Goal: Task Accomplishment & Management: Manage account settings

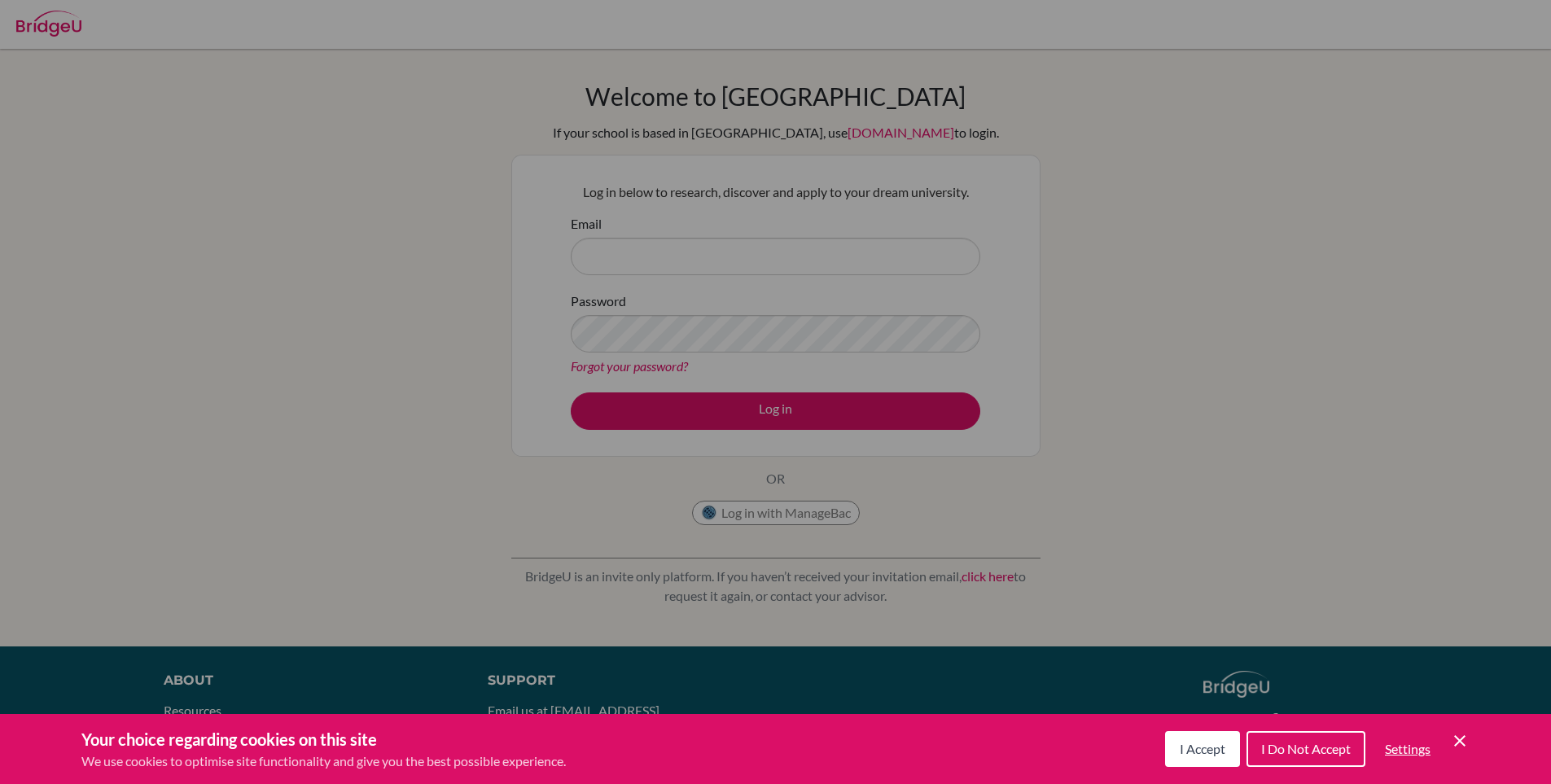
click at [722, 253] on div "Cookie Preferences" at bounding box center [776, 392] width 1551 height 784
click at [683, 294] on div "Cookie Preferences" at bounding box center [776, 392] width 1551 height 784
click at [634, 252] on div "Cookie Preferences" at bounding box center [776, 392] width 1551 height 784
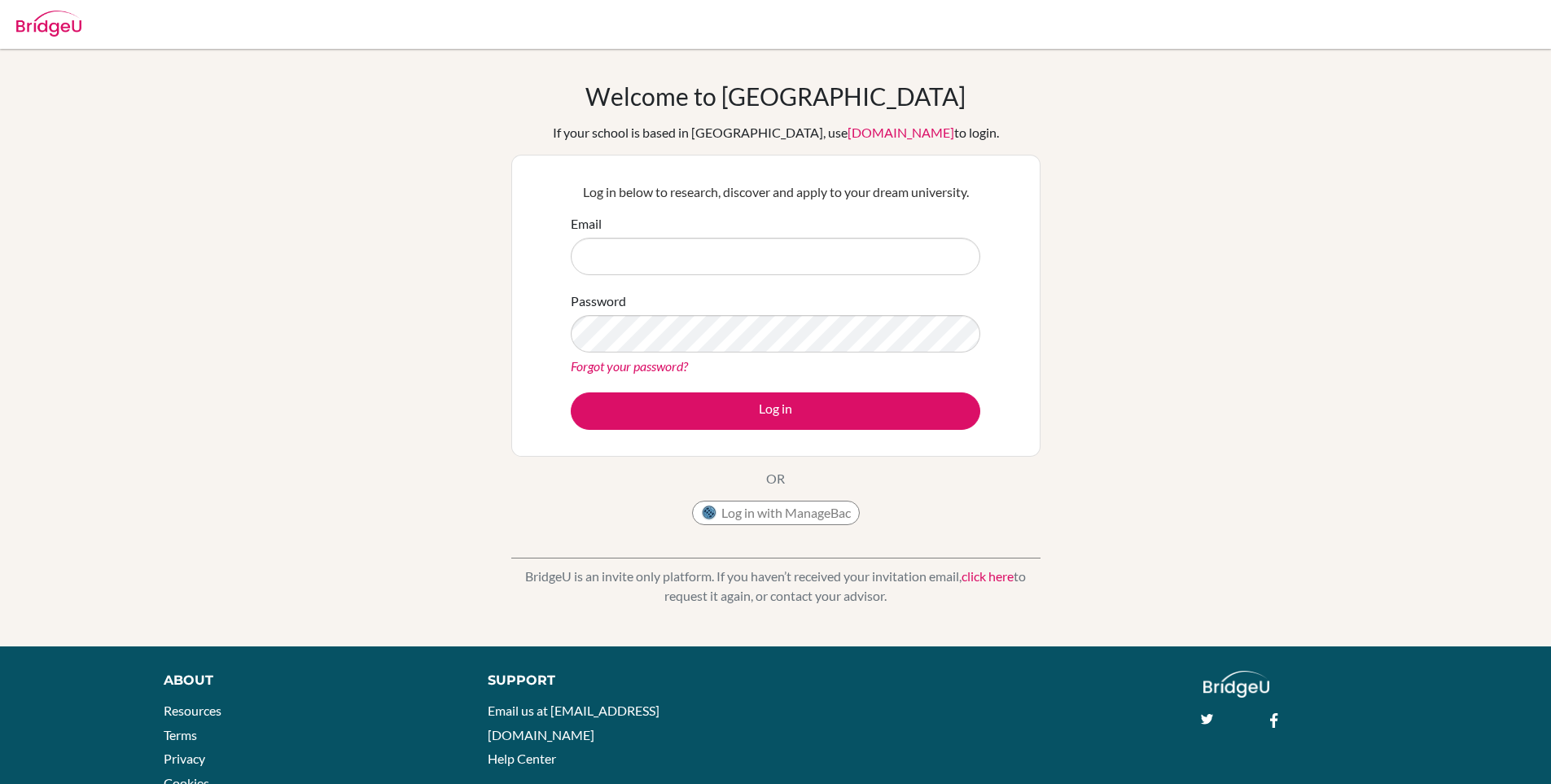
click at [612, 237] on input "Email" at bounding box center [776, 256] width 410 height 38
type input "[EMAIL_ADDRESS][DOMAIN_NAME]"
click at [613, 368] on link "Forgot your password?" at bounding box center [630, 366] width 117 height 15
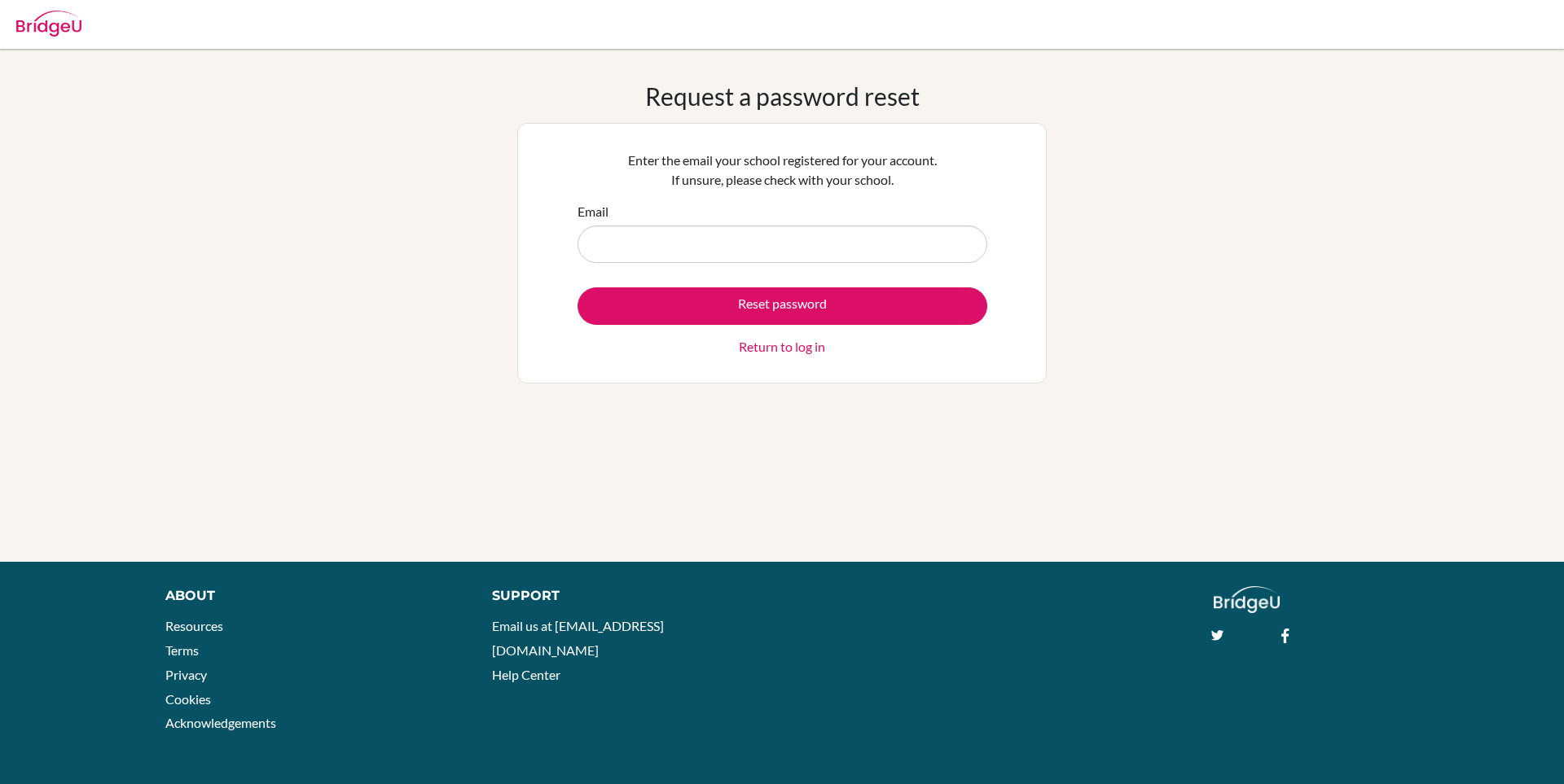
click at [737, 343] on div "Reset password Return to log in" at bounding box center [782, 322] width 410 height 69
click at [742, 352] on link "Return to log in" at bounding box center [782, 346] width 86 height 20
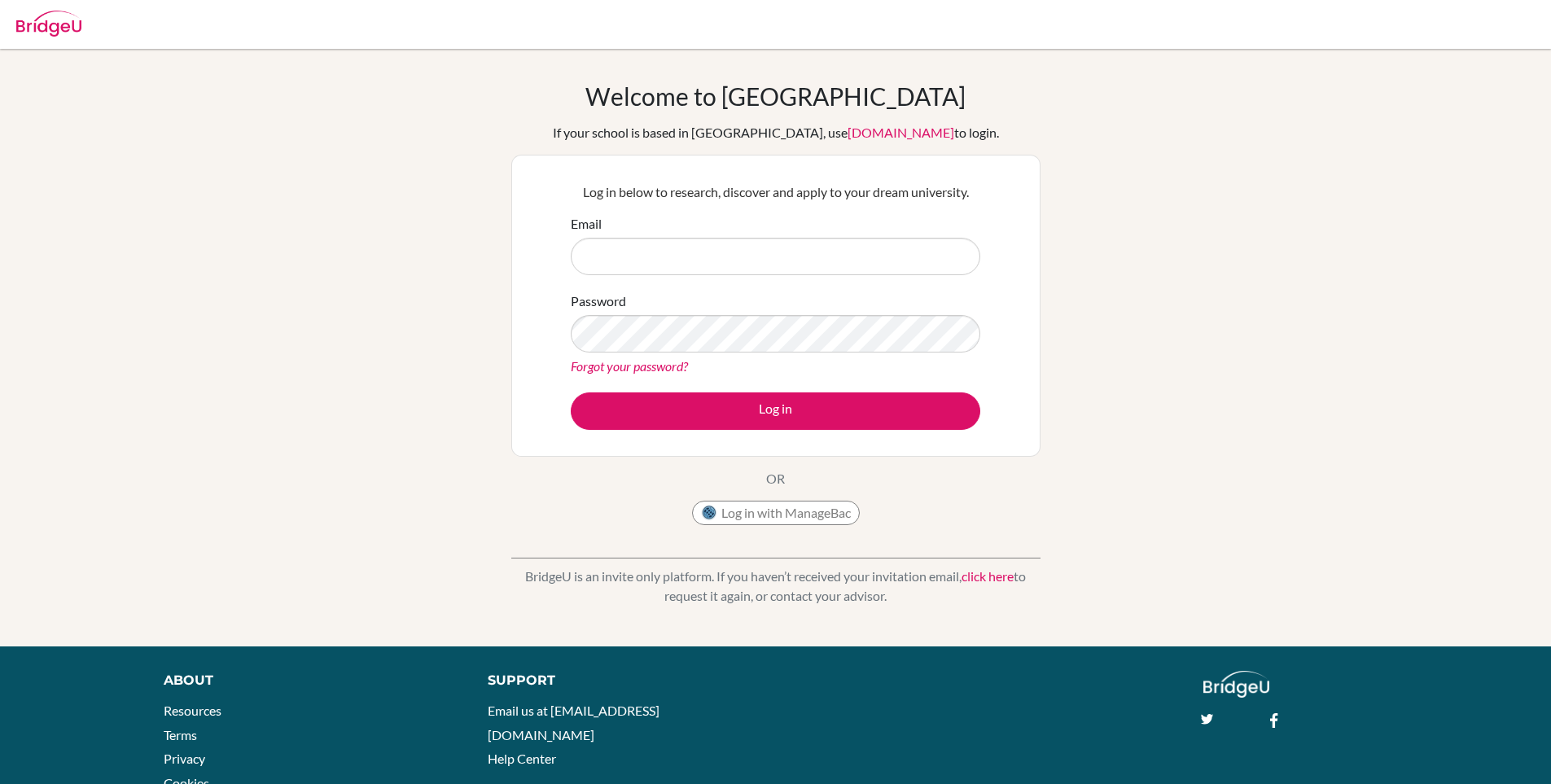
click at [579, 239] on div "Email" at bounding box center [776, 244] width 410 height 61
click at [594, 246] on input "Email" at bounding box center [776, 256] width 410 height 38
type input "[EMAIL_ADDRESS][DOMAIN_NAME]"
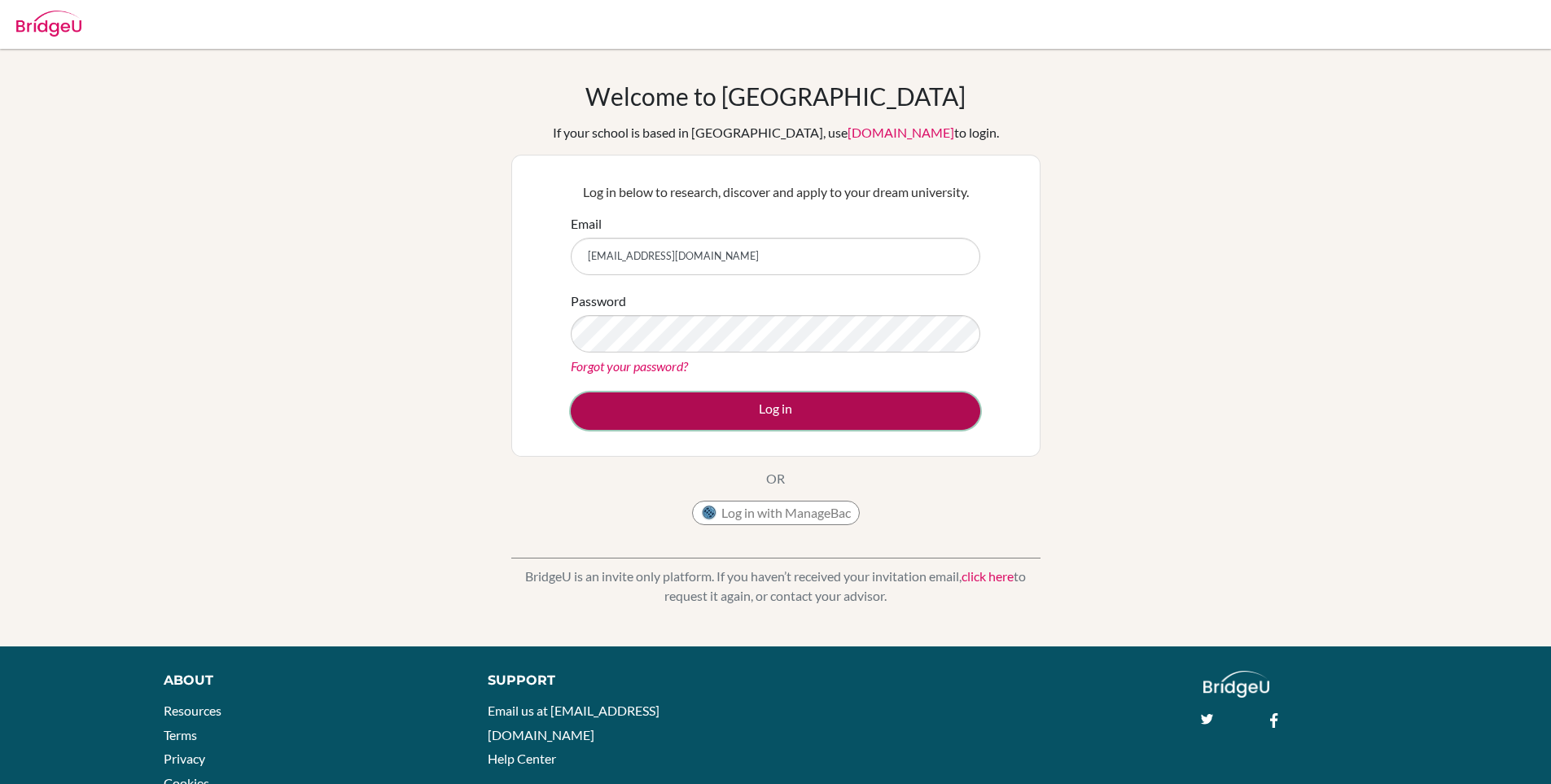
click at [620, 413] on button "Log in" at bounding box center [776, 411] width 410 height 38
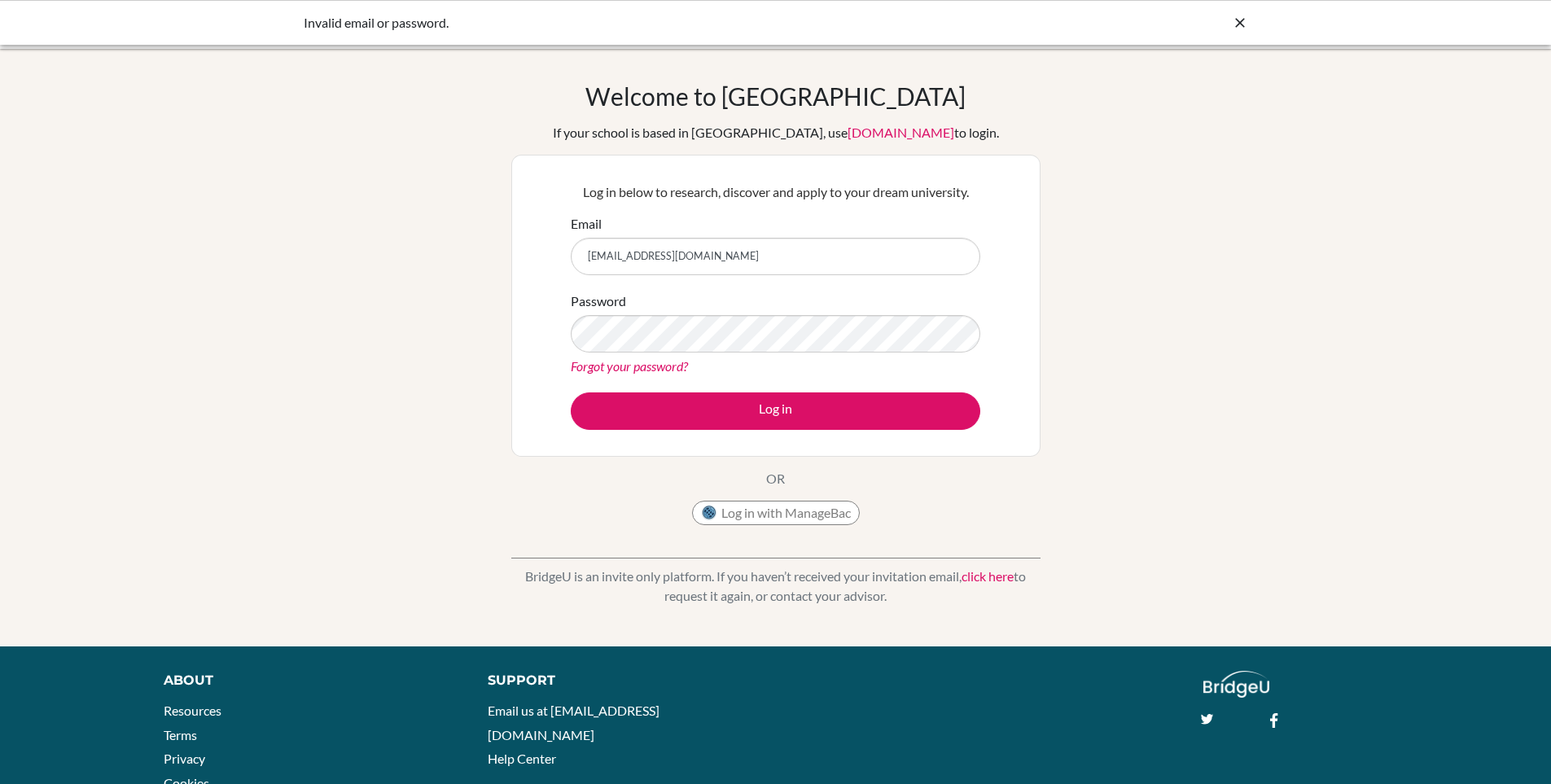
click at [578, 362] on link "Forgot your password?" at bounding box center [630, 366] width 117 height 15
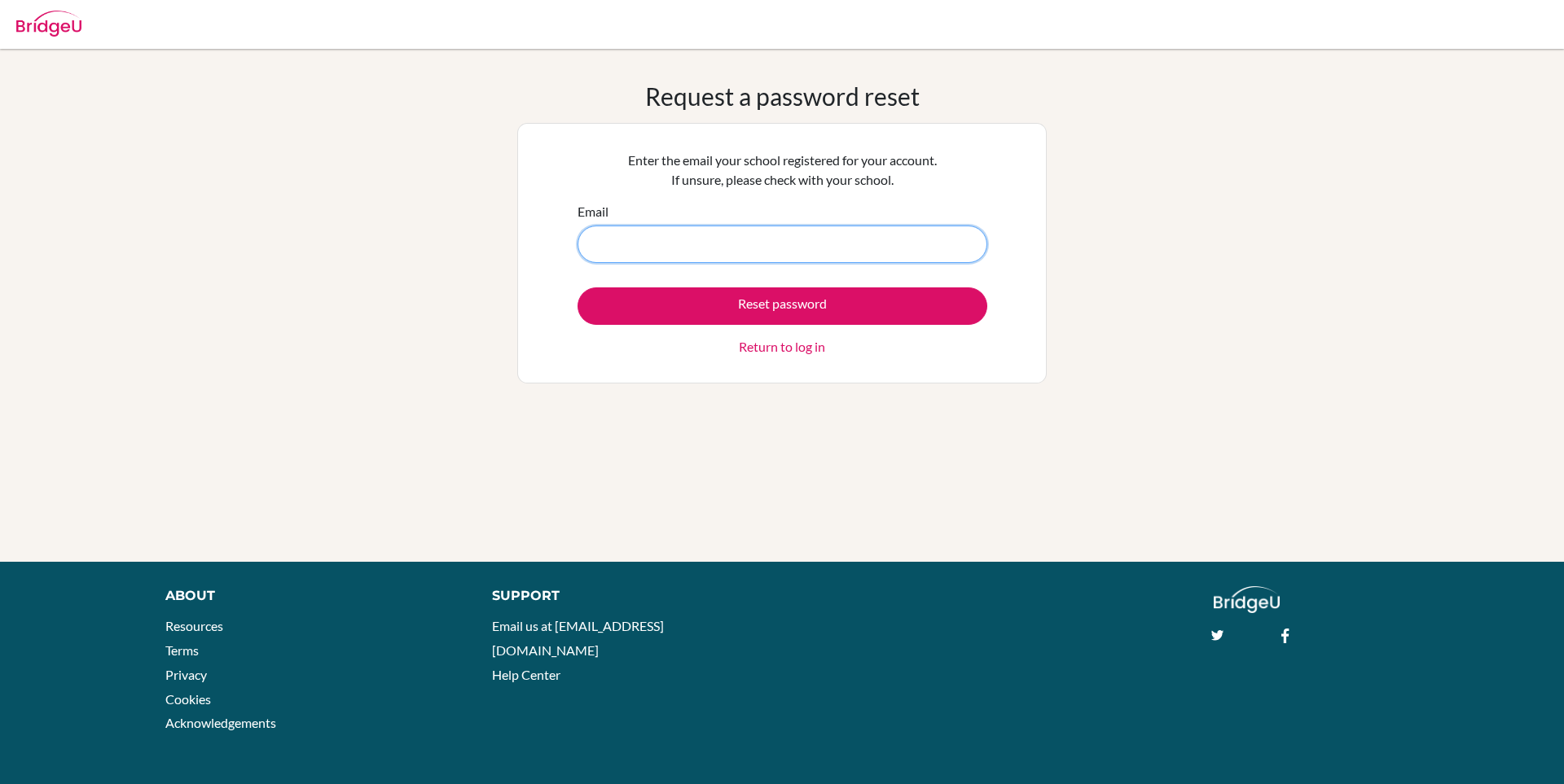
click at [680, 254] on input "Email" at bounding box center [782, 244] width 410 height 38
type input "tadiwanashe.moyo@student.mcc.ac.zw"
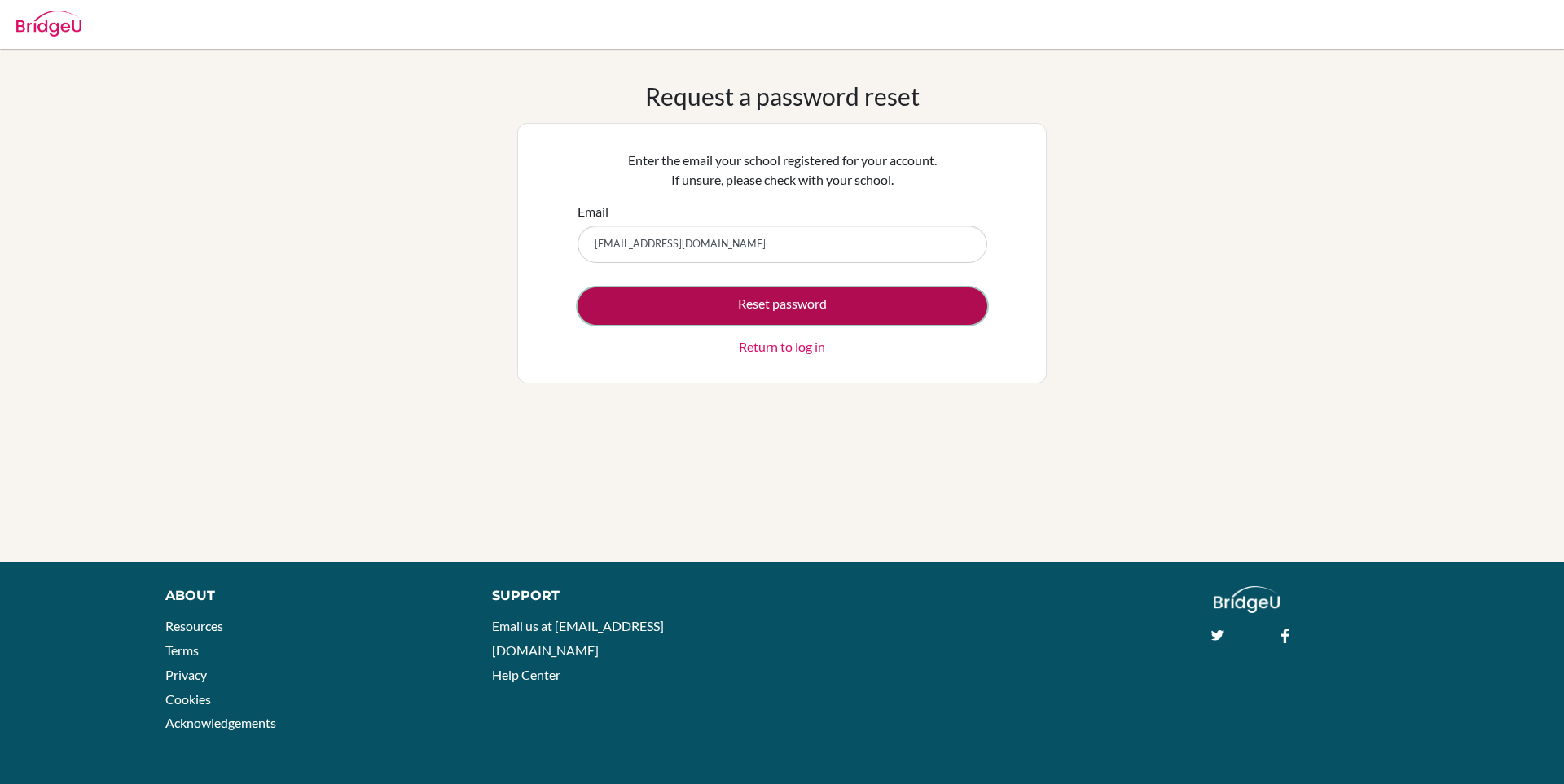
click at [719, 305] on button "Reset password" at bounding box center [782, 306] width 410 height 38
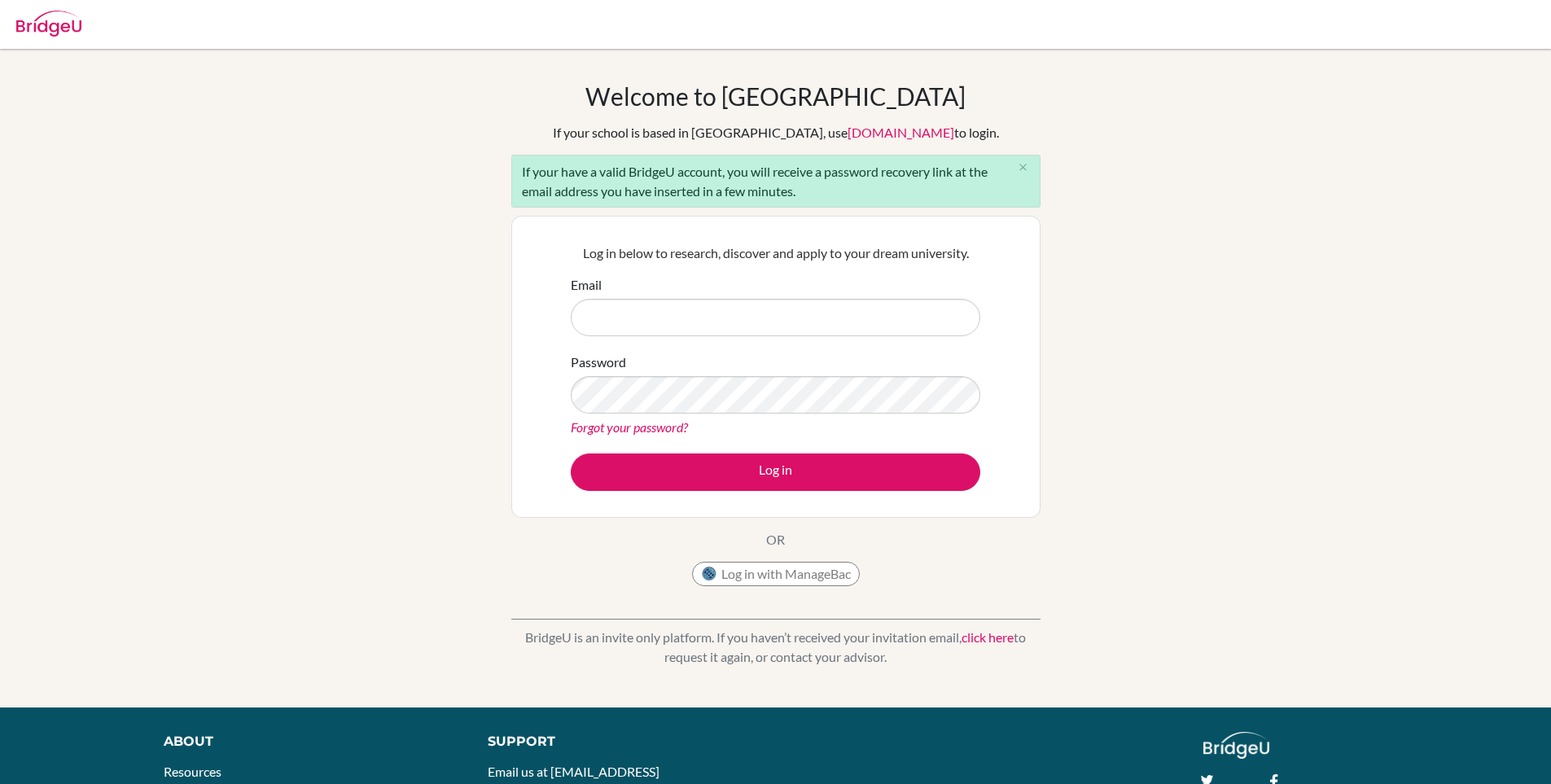
click at [606, 432] on link "Forgot your password?" at bounding box center [630, 427] width 117 height 15
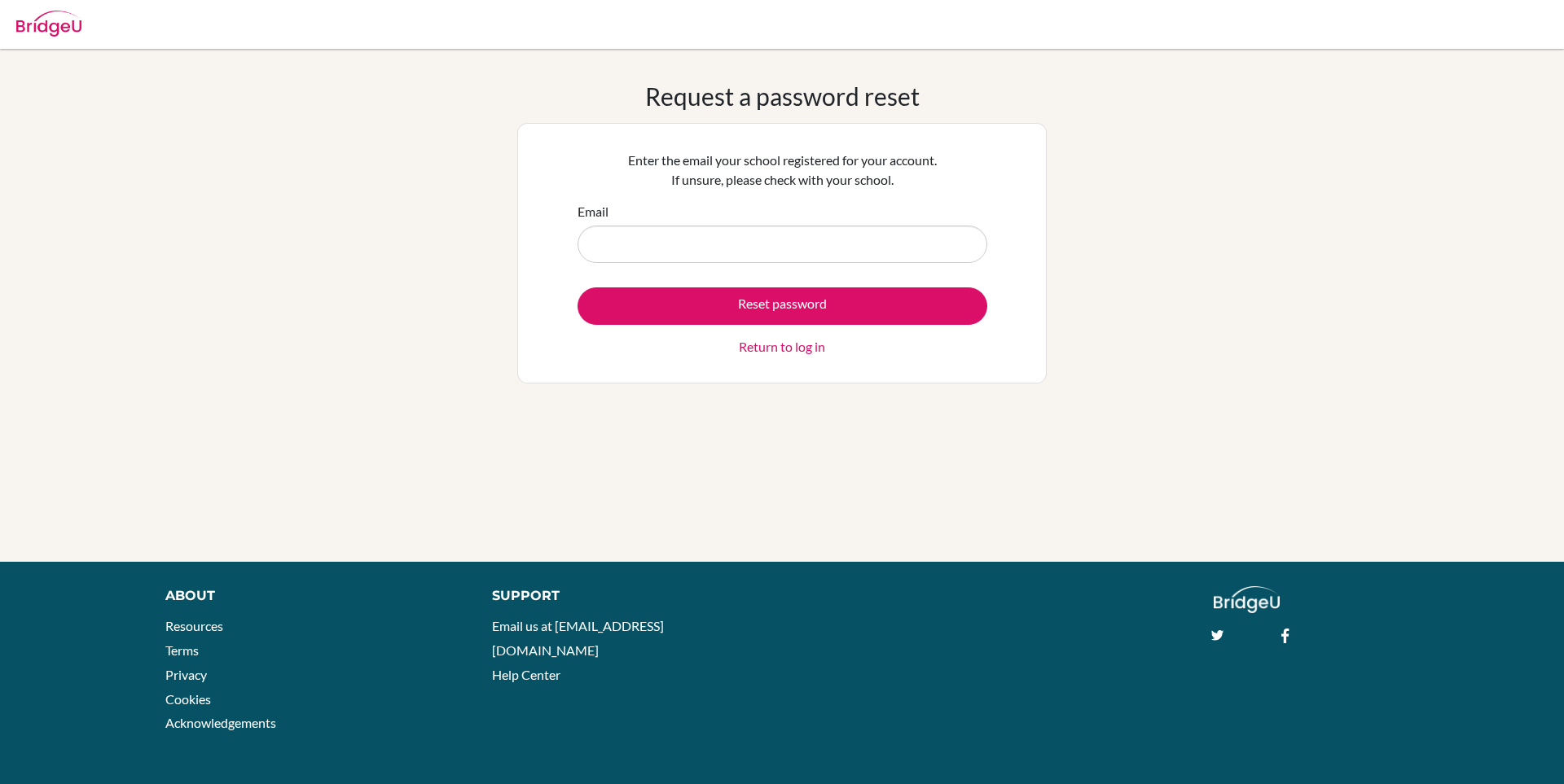
click at [653, 251] on input "Email" at bounding box center [782, 244] width 410 height 38
type input "[EMAIL_ADDRESS][DOMAIN_NAME]"
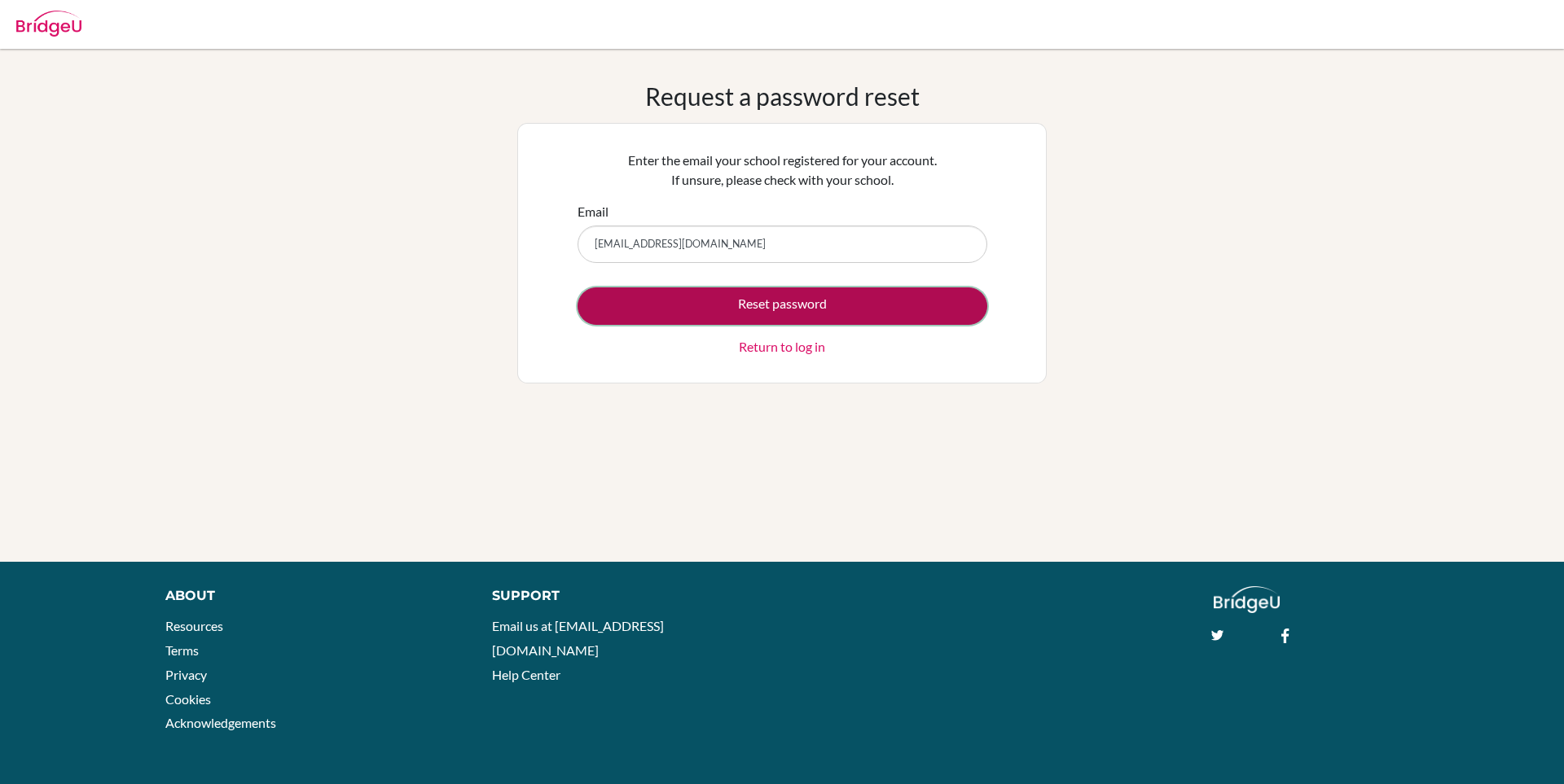
click at [723, 307] on button "Reset password" at bounding box center [782, 306] width 410 height 38
